Goal: Task Accomplishment & Management: Use online tool/utility

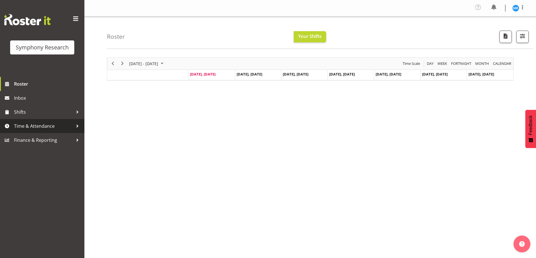
click at [55, 130] on span "Time & Attendance" at bounding box center [43, 126] width 59 height 8
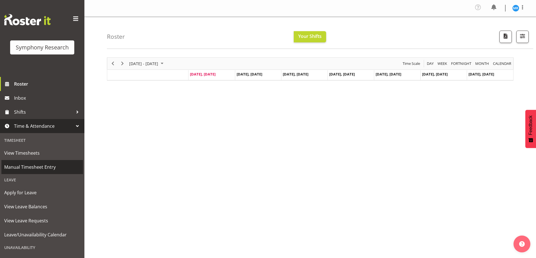
click at [49, 167] on span "Manual Timesheet Entry" at bounding box center [42, 167] width 76 height 8
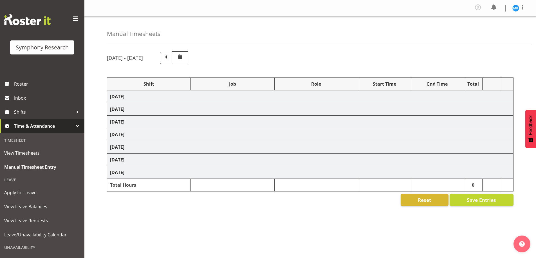
select select "48116"
select select "10527"
select select "47"
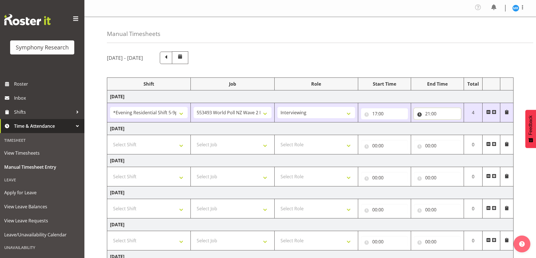
click at [446, 114] on input "21:00" at bounding box center [437, 113] width 47 height 11
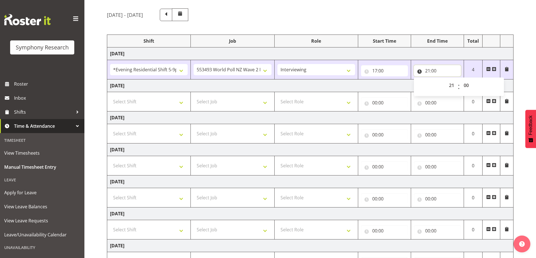
scroll to position [56, 0]
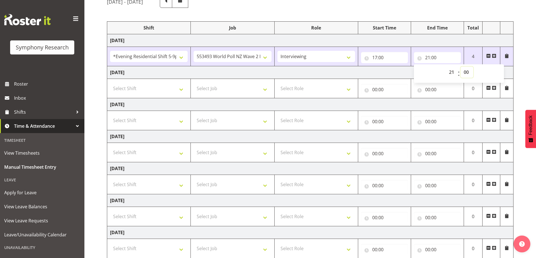
click at [465, 73] on select "00 01 02 03 04 05 06 07 08 09 10 11 12 13 14 15 16 17 18 19 20 21 22 23 24 25 2…" at bounding box center [466, 72] width 13 height 11
select select "27"
click at [460, 67] on select "00 01 02 03 04 05 06 07 08 09 10 11 12 13 14 15 16 17 18 19 20 21 22 23 24 25 2…" at bounding box center [466, 72] width 13 height 11
type input "21:27"
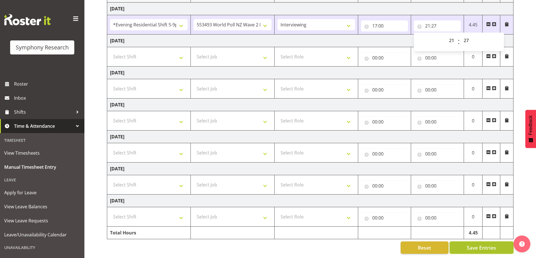
click at [478, 249] on span "Save Entries" at bounding box center [480, 247] width 29 height 7
click at [478, 248] on span "Save Entries" at bounding box center [480, 247] width 29 height 7
